Goal: Find specific page/section: Find specific page/section

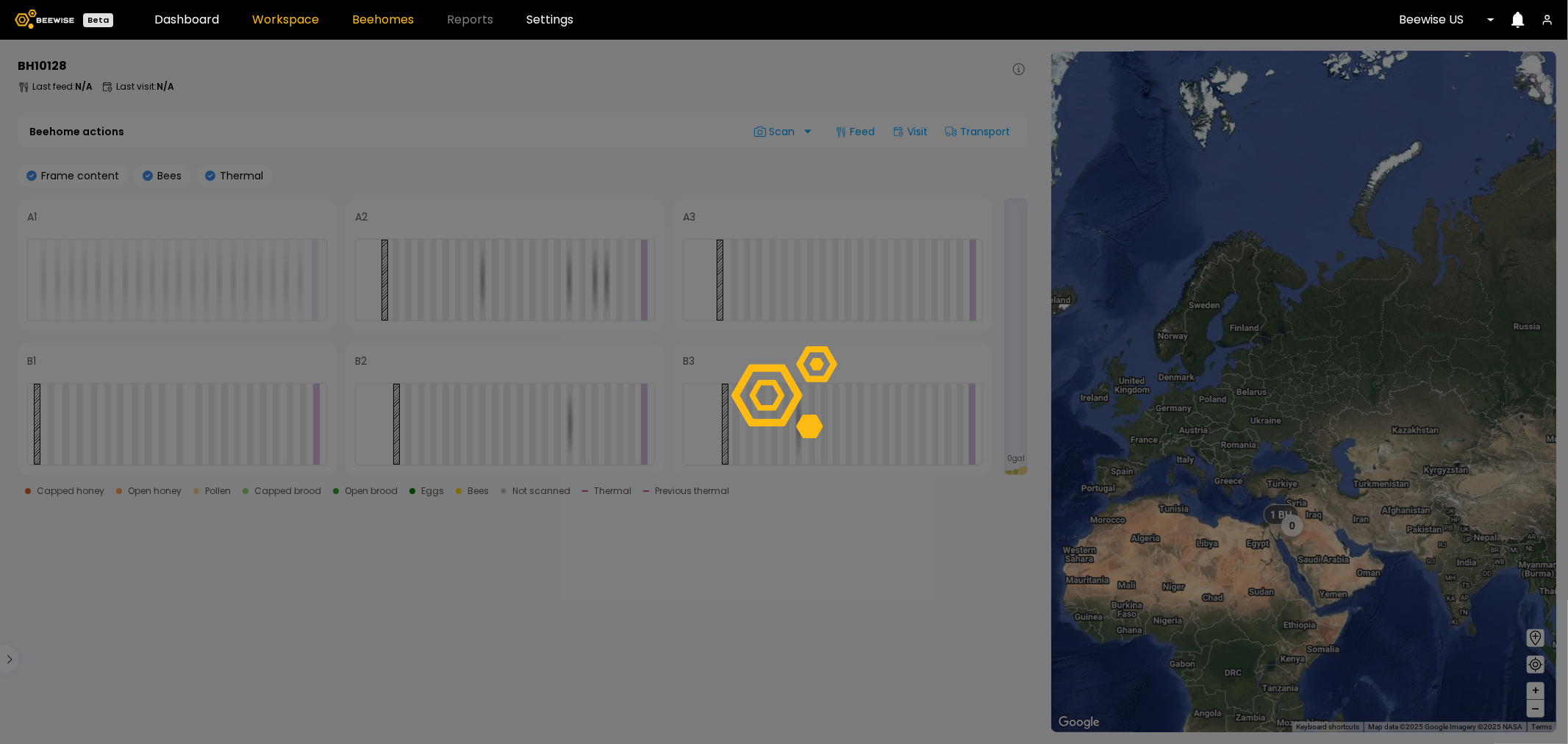
click at [297, 20] on link "Workspace" at bounding box center [285, 20] width 67 height 12
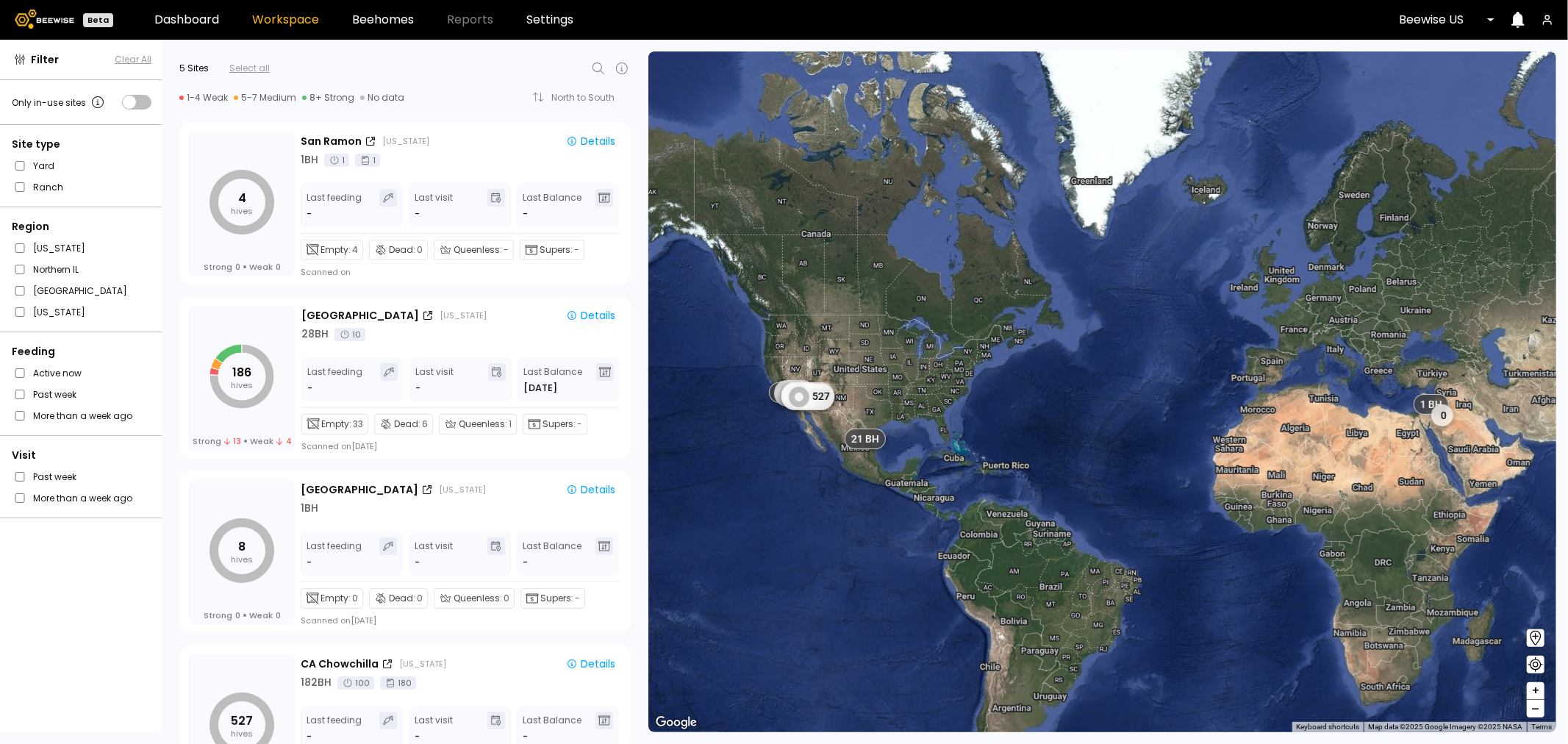
click at [597, 63] on icon at bounding box center [597, 67] width 17 height 17
type input "*"
click at [241, 65] on div "Select all" at bounding box center [249, 68] width 40 height 13
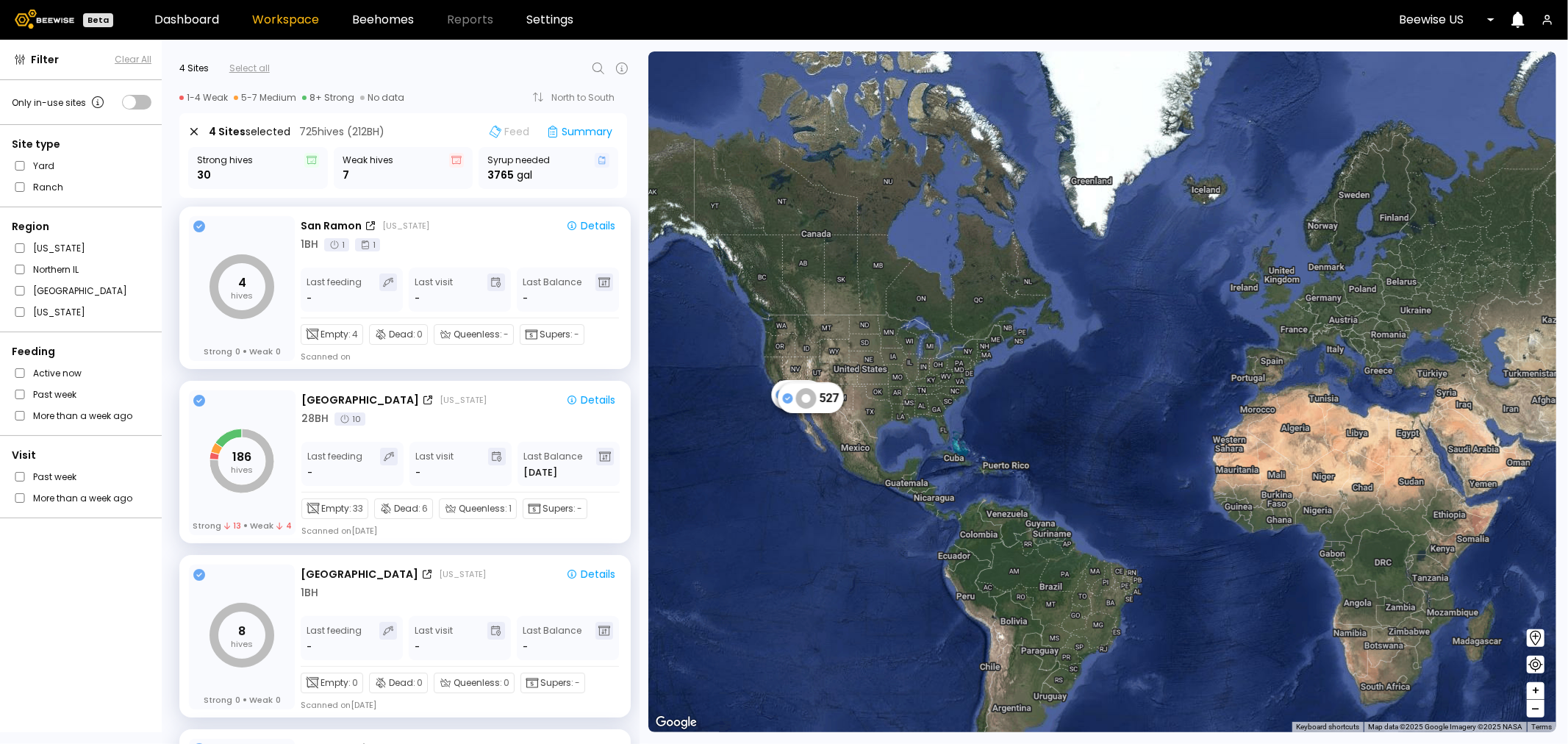
click at [265, 69] on div "Select all" at bounding box center [249, 68] width 40 height 13
click at [193, 132] on icon at bounding box center [194, 132] width 7 height 7
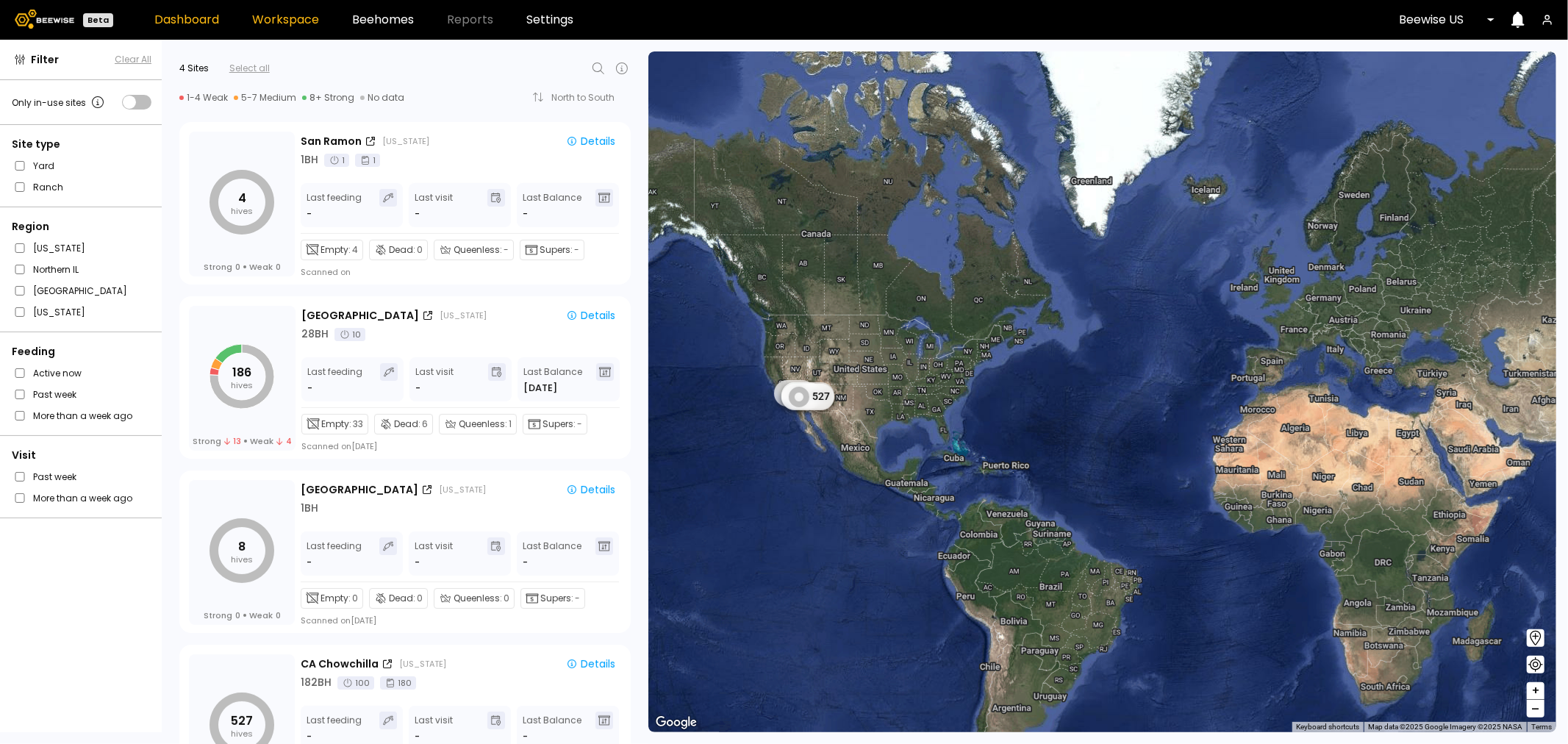
click at [182, 15] on link "Dashboard" at bounding box center [187, 20] width 65 height 12
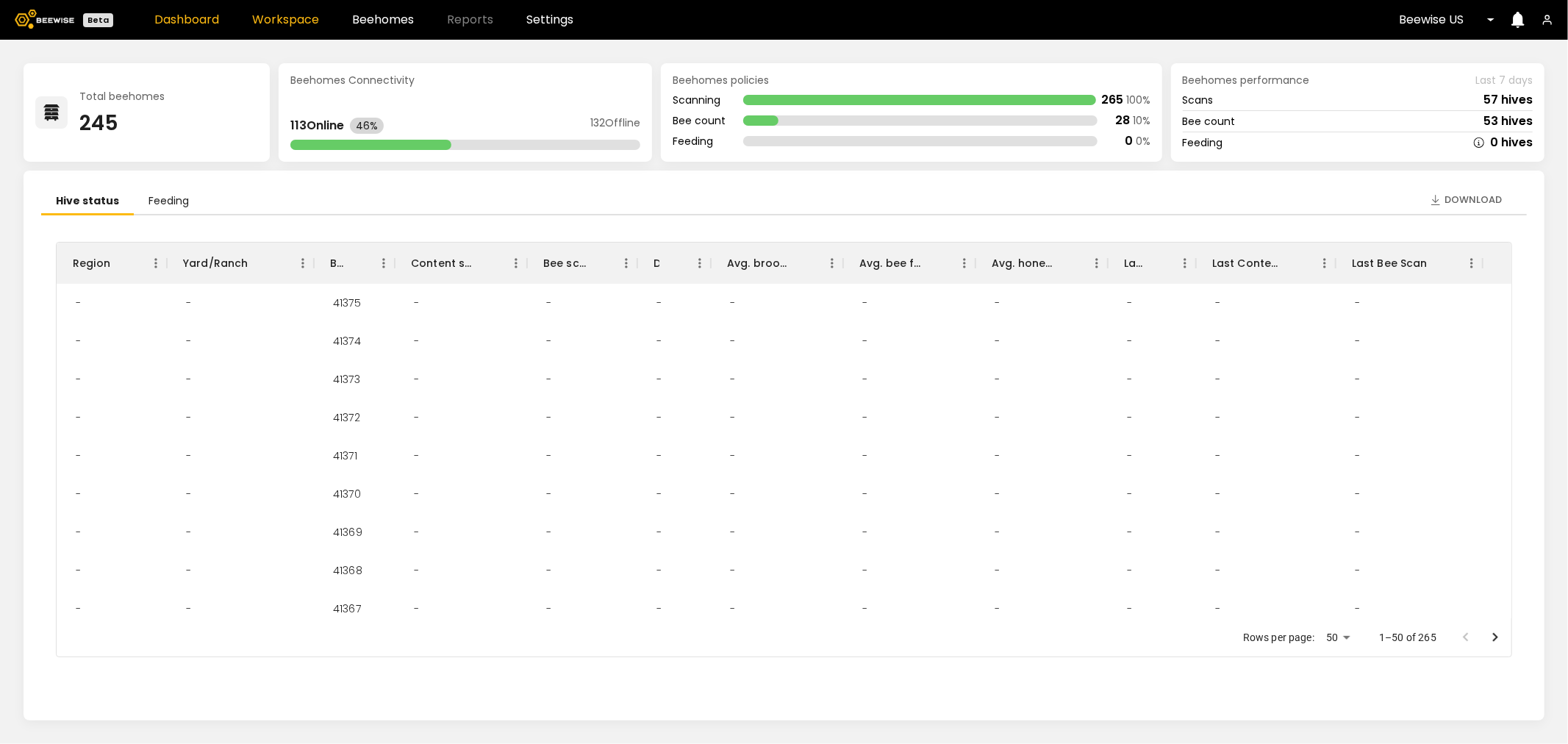
click at [269, 16] on link "Workspace" at bounding box center [285, 20] width 67 height 12
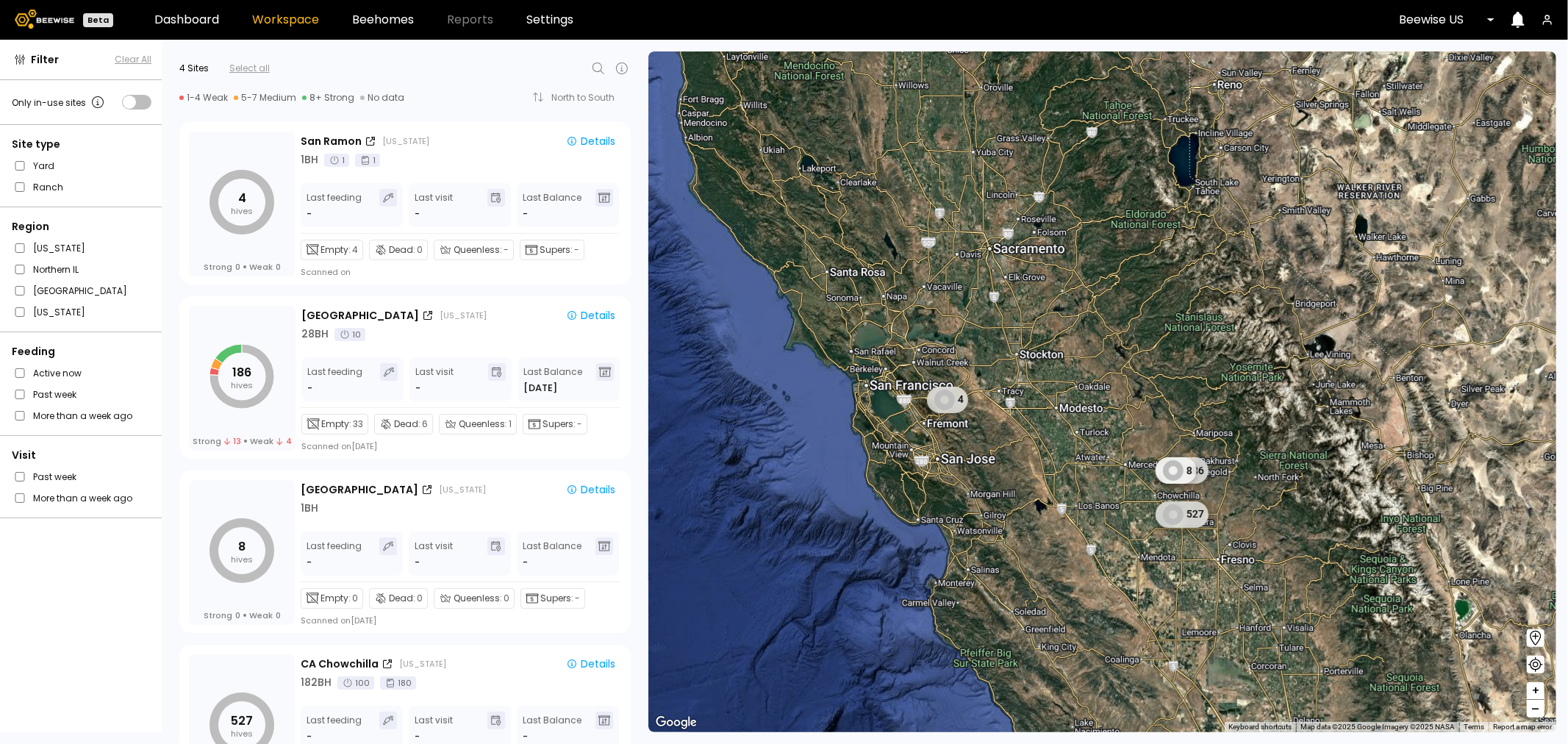
click at [590, 62] on icon at bounding box center [597, 67] width 17 height 17
type input "*"
click at [133, 55] on span "Clear All" at bounding box center [133, 59] width 37 height 13
click at [601, 67] on icon at bounding box center [597, 67] width 17 height 17
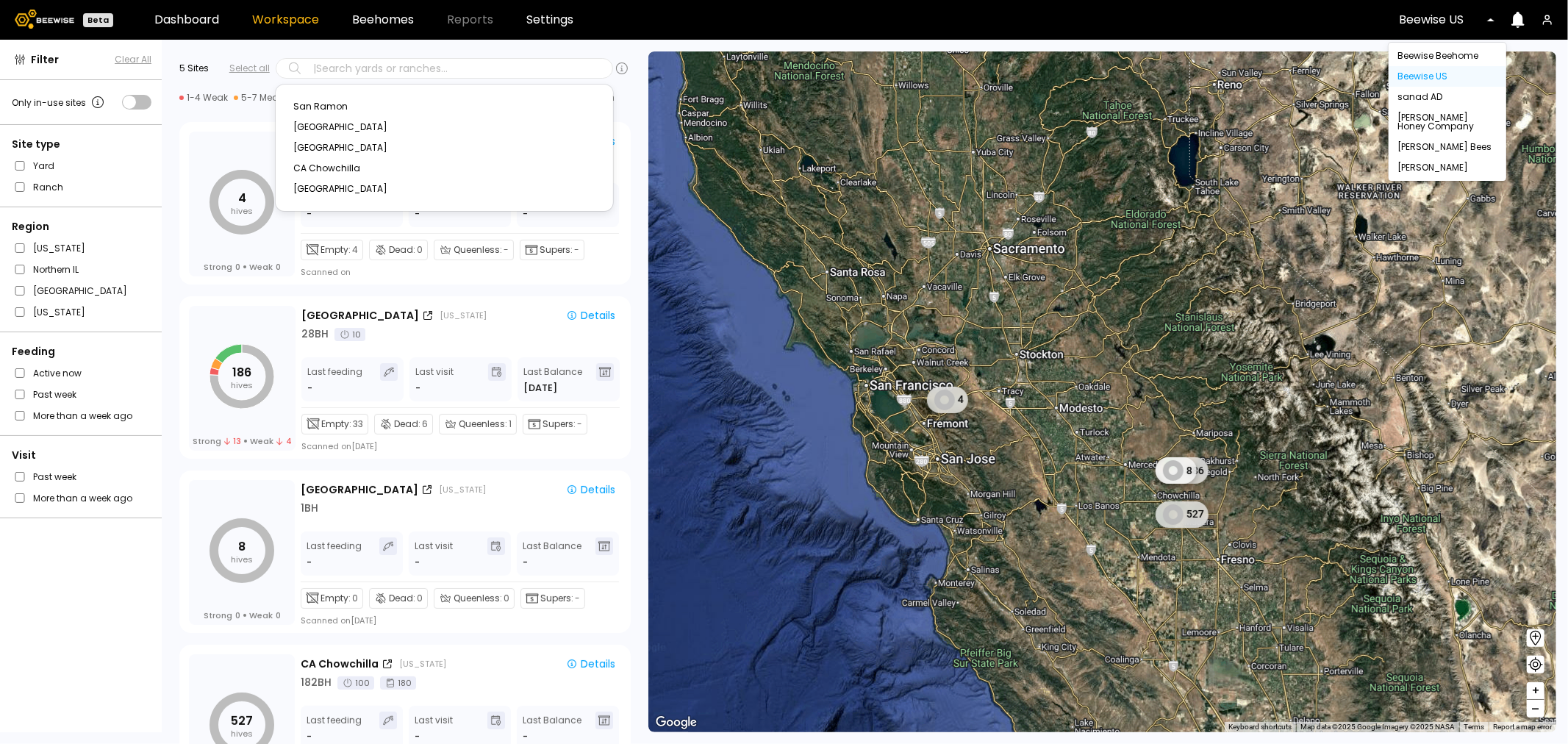
click at [1495, 19] on div at bounding box center [1501, 20] width 12 height 34
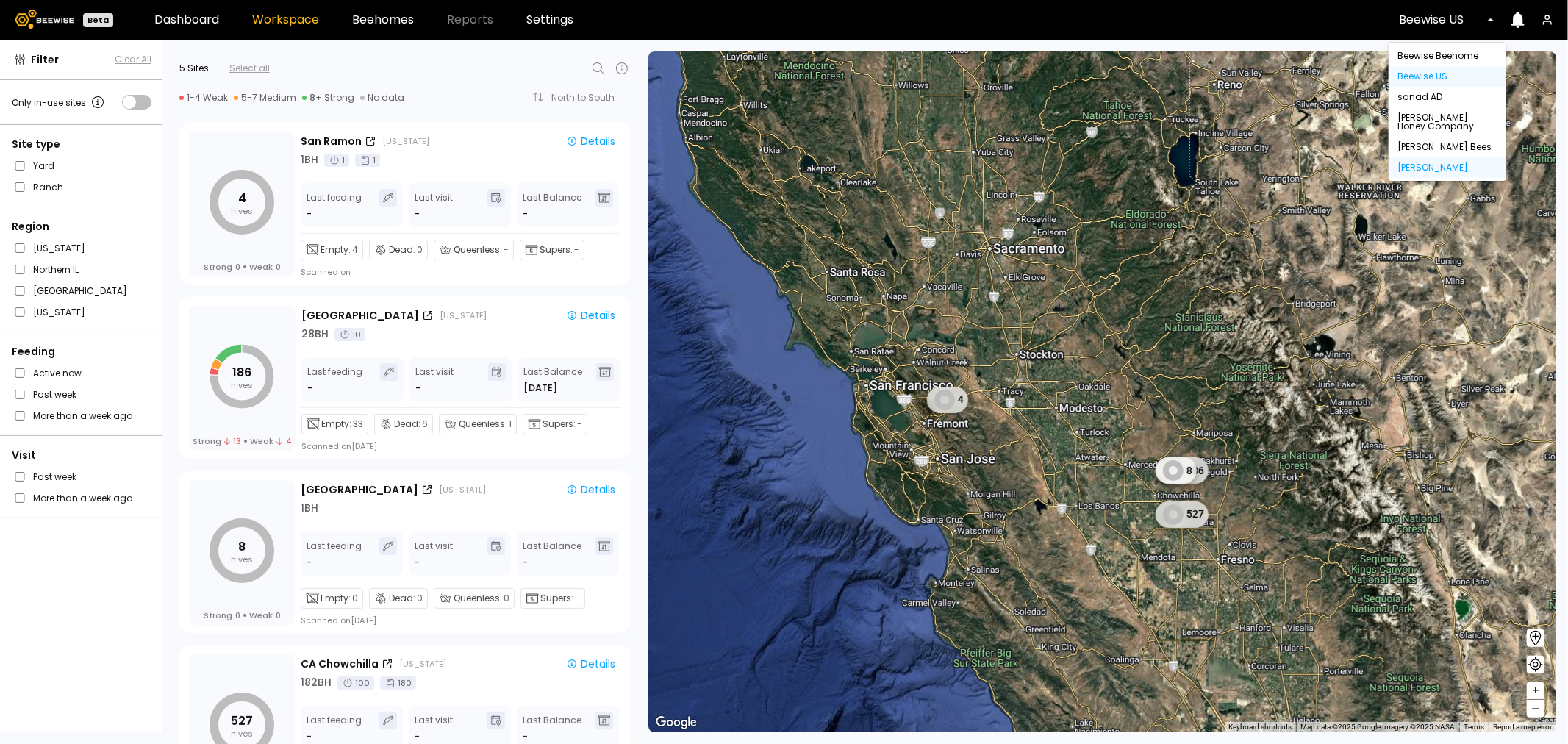
click at [1429, 167] on div "[PERSON_NAME]" at bounding box center [1448, 168] width 100 height 9
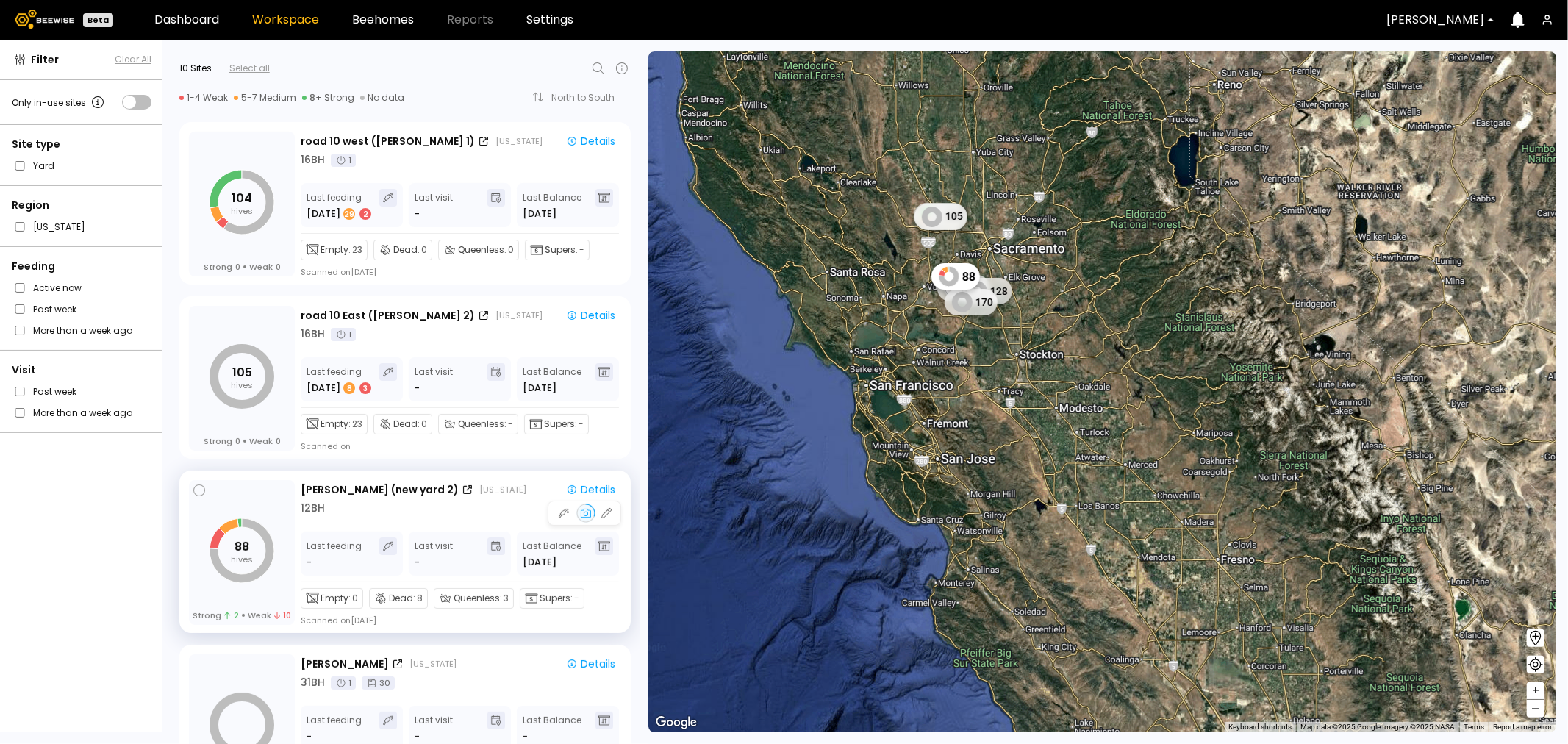
click at [256, 496] on div "88 hives Strong 2 Weak 10" at bounding box center [242, 552] width 106 height 145
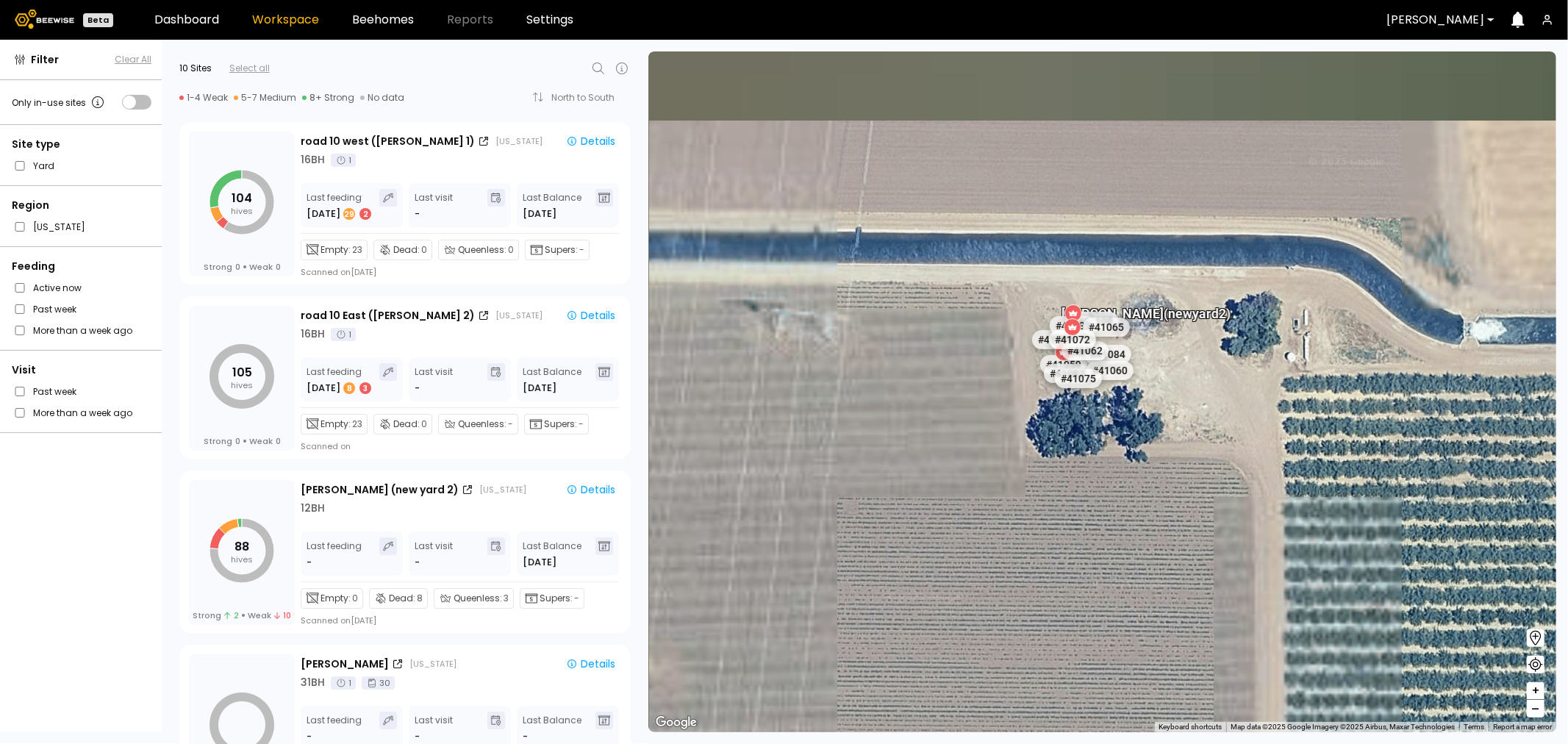
drag, startPoint x: 1057, startPoint y: 516, endPoint x: 1238, endPoint y: 604, distance: 201.3
click at [1234, 609] on div "[PERSON_NAME] (new yard 2) # 41073 # 41104 # 40069 # 40702 # 40113 # 40016 # 40…" at bounding box center [1102, 392] width 908 height 681
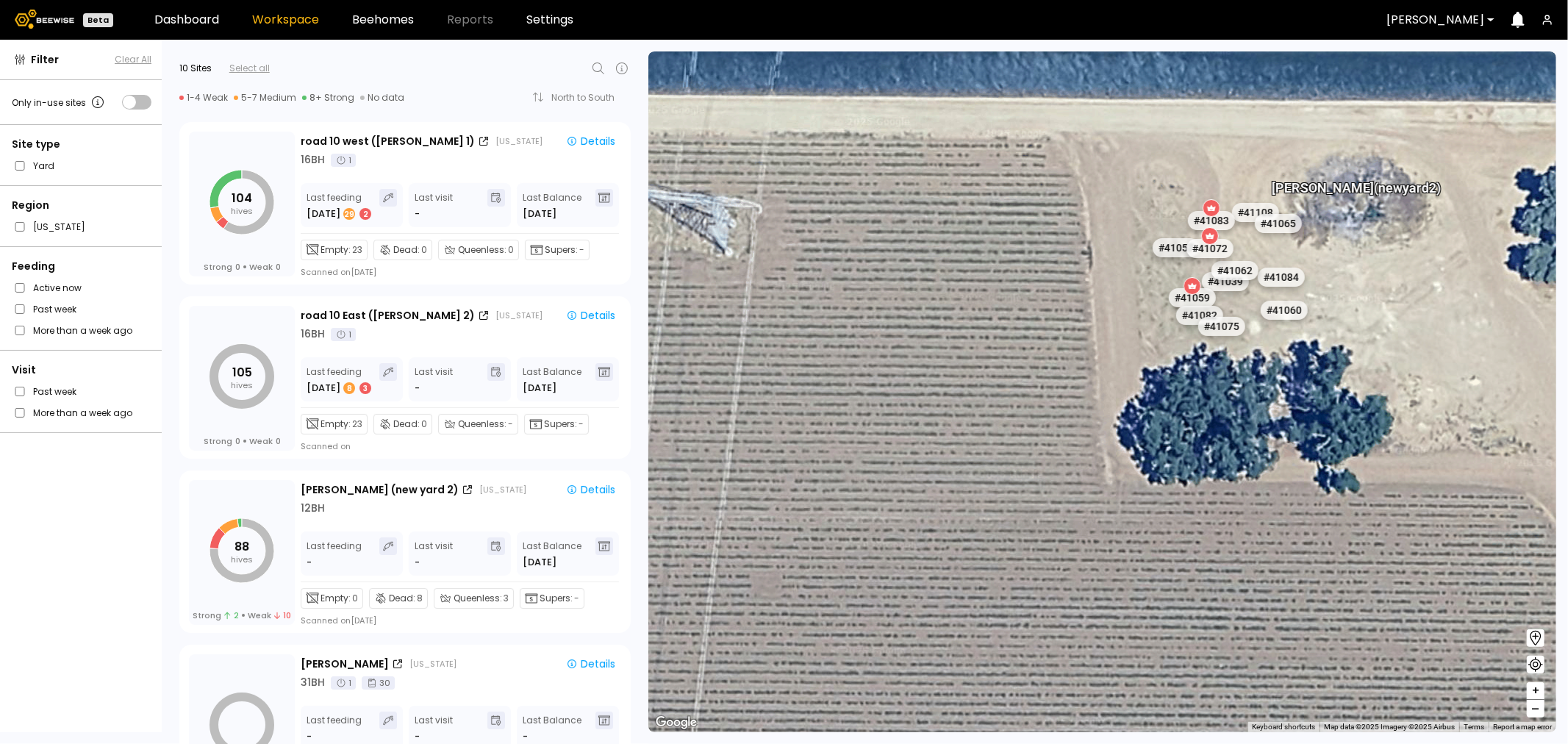
drag, startPoint x: 1200, startPoint y: 471, endPoint x: 1201, endPoint y: 516, distance: 45.0
click at [1201, 516] on div "[PERSON_NAME] (new yard 2) # 41073 # 41104 # 40069 # 40702 # 40113 # 40016 # 40…" at bounding box center [1102, 392] width 908 height 681
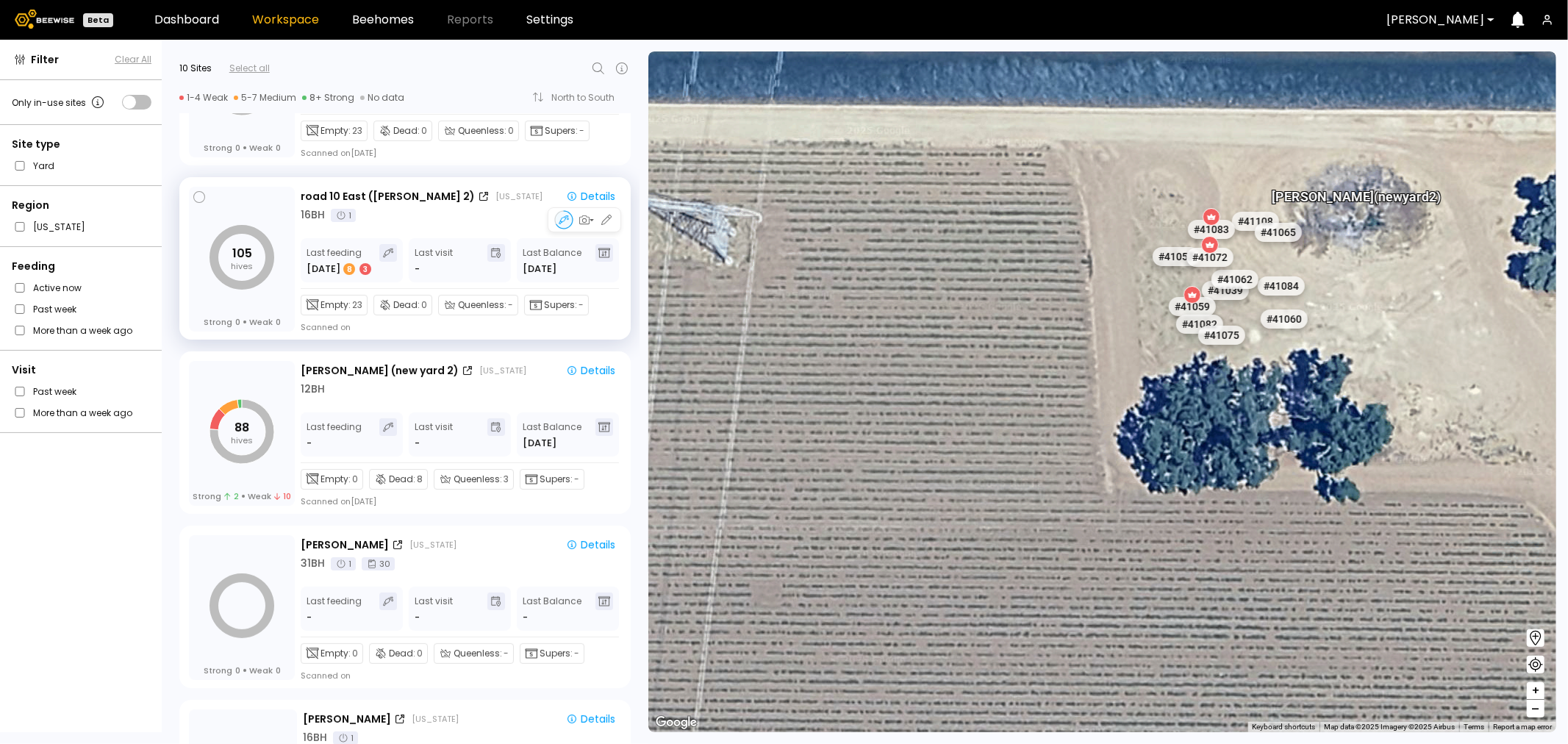
scroll to position [164, 0]
